Goal: Task Accomplishment & Management: Use online tool/utility

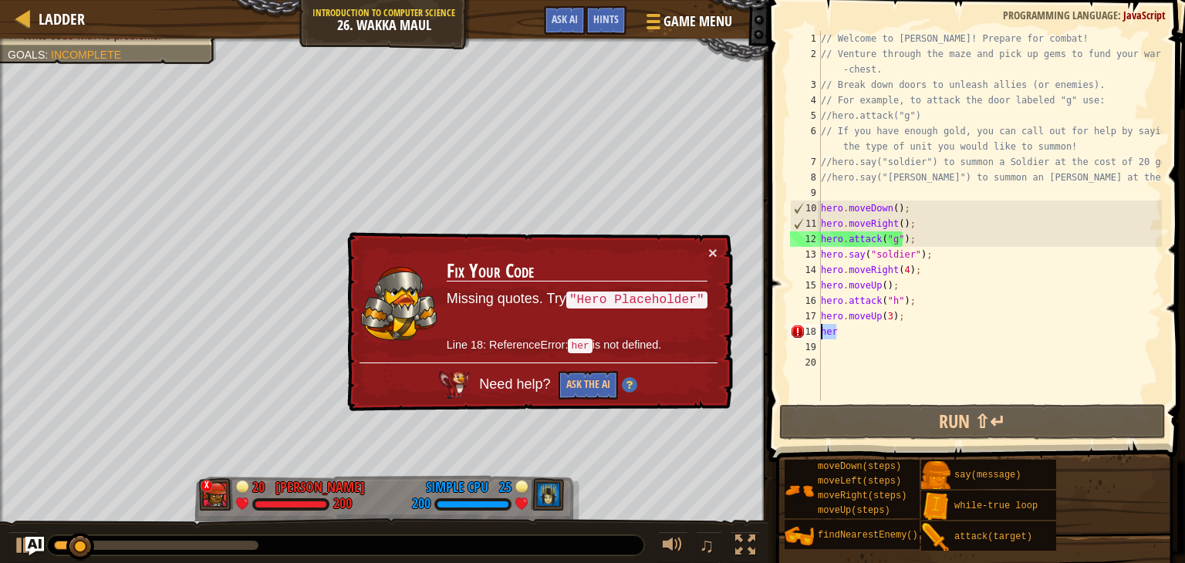
drag, startPoint x: 848, startPoint y: 334, endPoint x: 818, endPoint y: 337, distance: 31.0
click at [818, 337] on div "1 2 3 4 5 6 7 8 9 10 11 12 13 14 15 16 17 18 19 20 // Welcome to [PERSON_NAME]!…" at bounding box center [974, 216] width 375 height 370
type textarea "her"
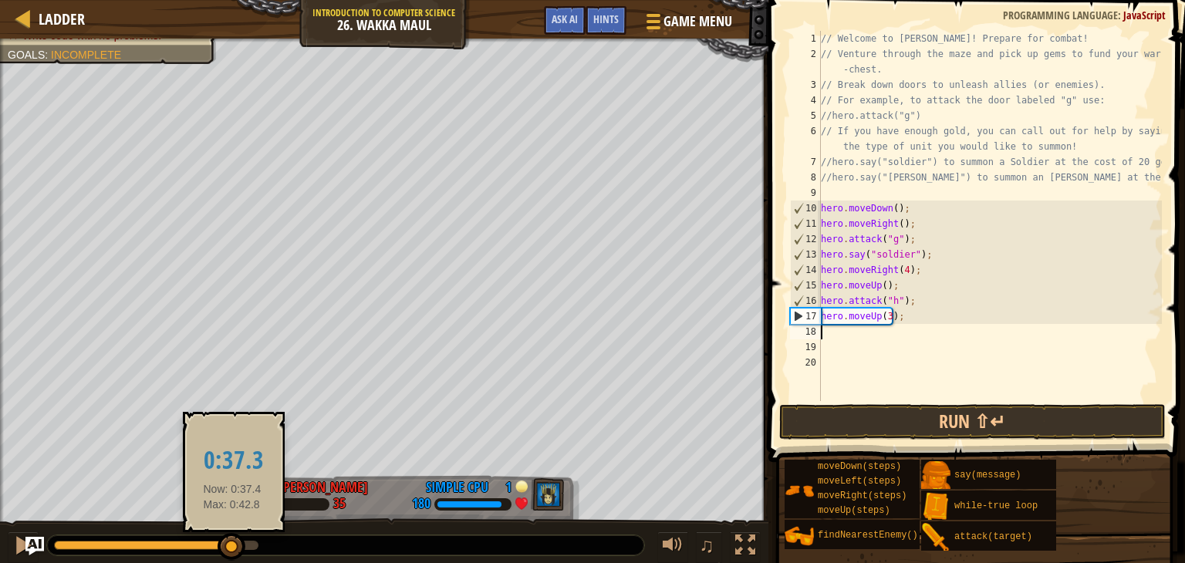
drag, startPoint x: 93, startPoint y: 538, endPoint x: 234, endPoint y: 545, distance: 141.3
click at [234, 545] on div at bounding box center [232, 547] width 28 height 28
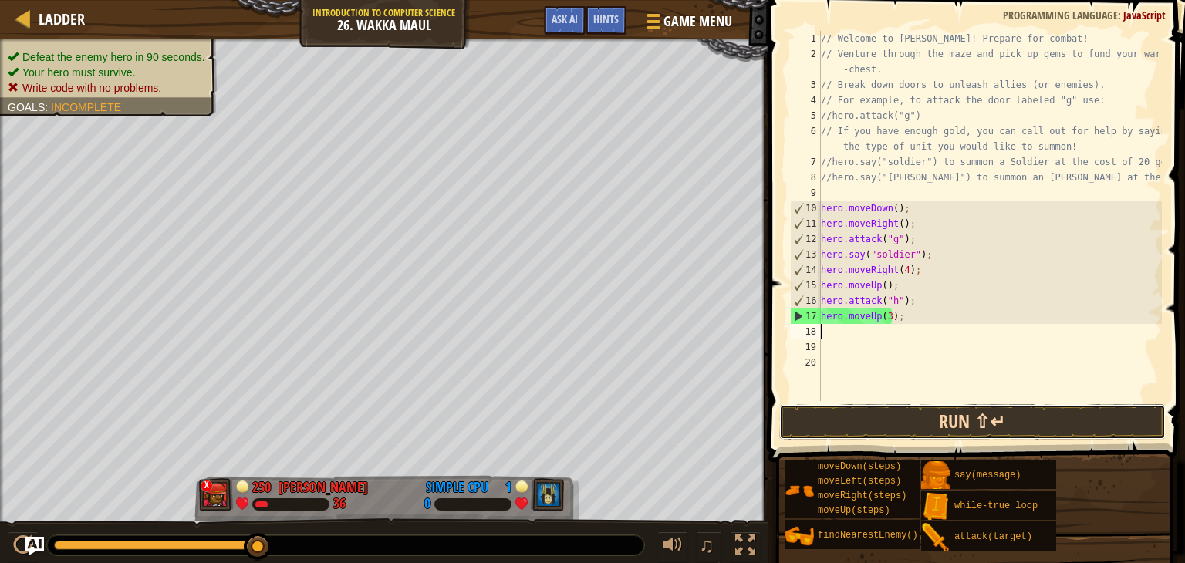
click at [864, 417] on button "Run ⇧↵" at bounding box center [972, 421] width 386 height 35
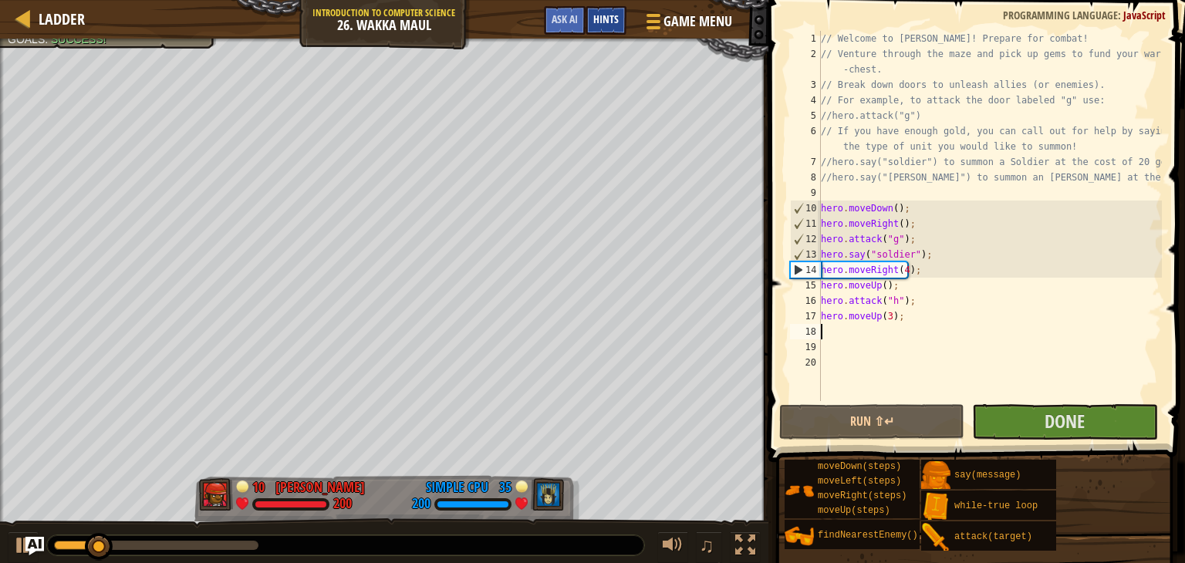
click at [621, 10] on div "Hints" at bounding box center [605, 20] width 41 height 29
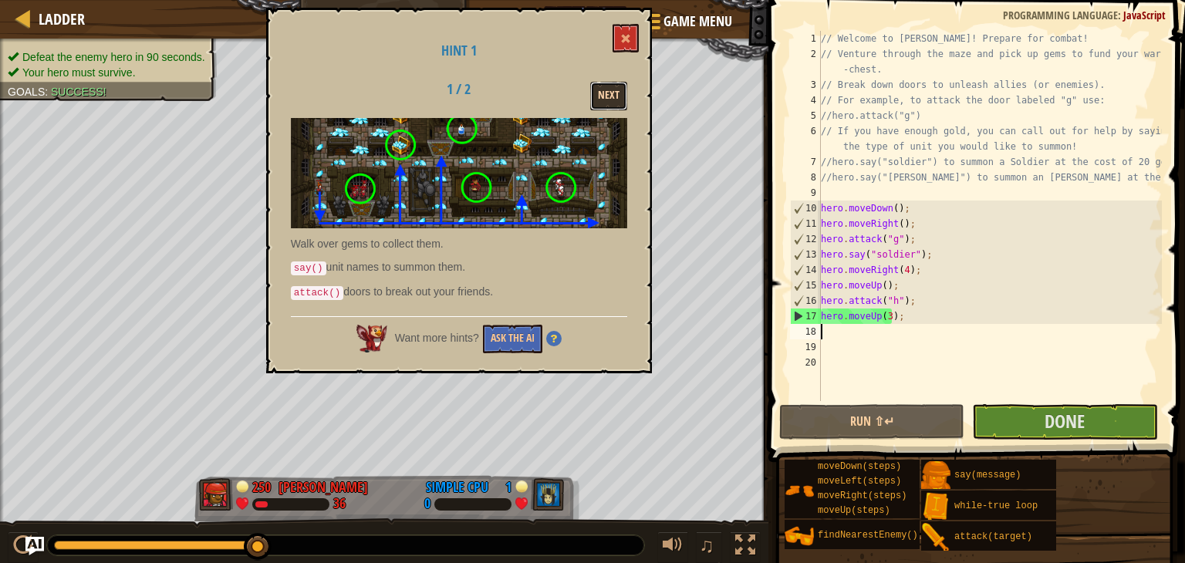
click at [614, 95] on button "Next" at bounding box center [608, 96] width 37 height 29
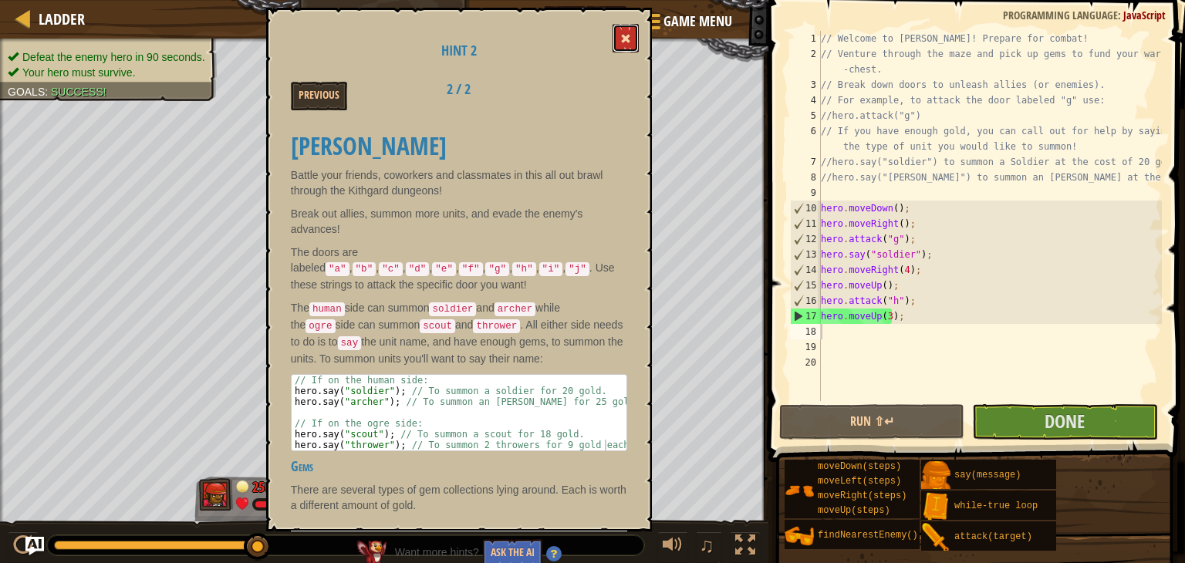
click at [628, 29] on button at bounding box center [625, 38] width 26 height 29
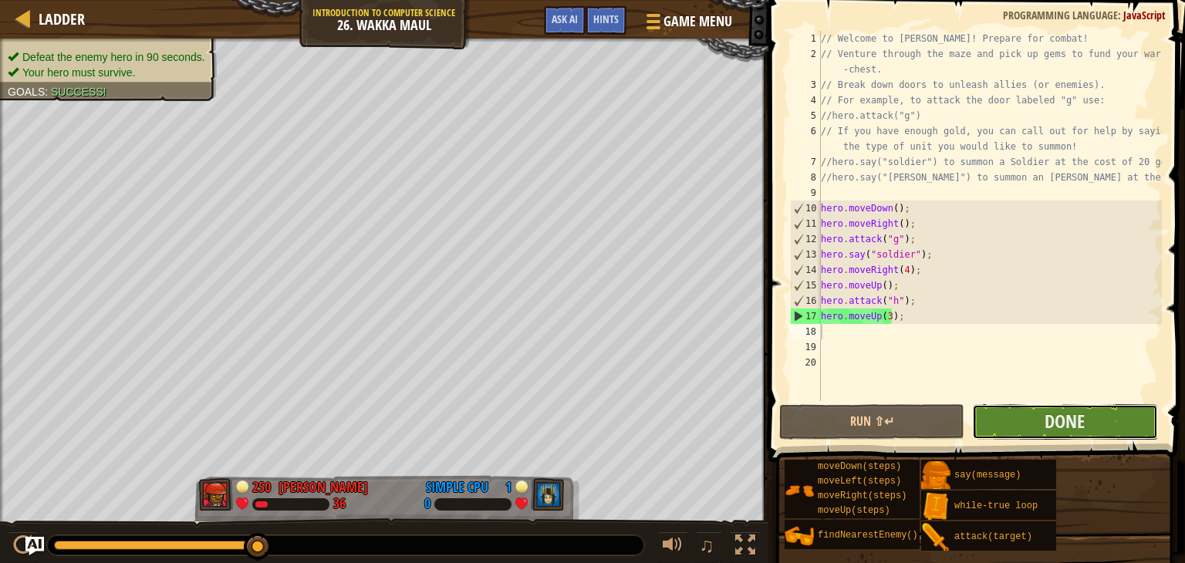
click at [1031, 420] on button "Done" at bounding box center [1064, 421] width 185 height 35
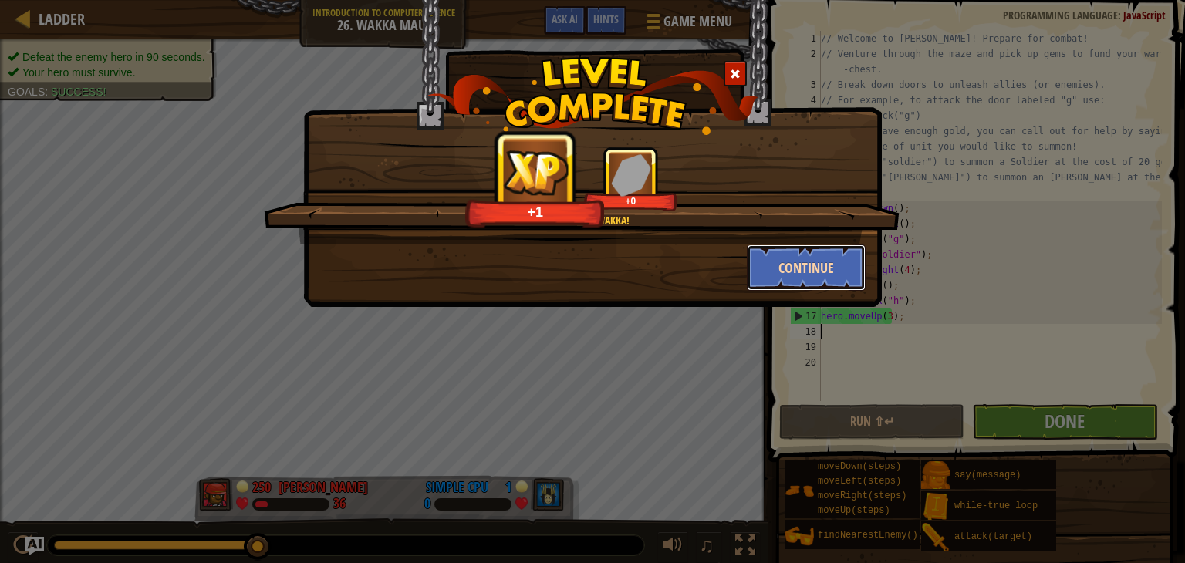
click at [817, 263] on button "Continue" at bounding box center [807, 268] width 120 height 46
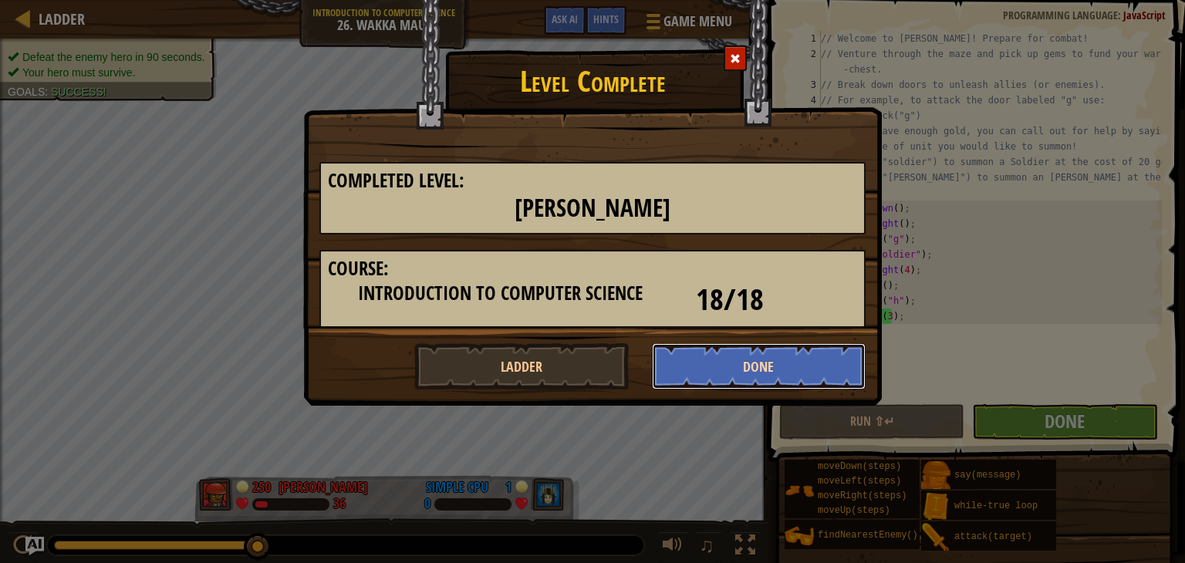
click at [751, 356] on button "Done" at bounding box center [759, 366] width 214 height 46
